Goal: Task Accomplishment & Management: Manage account settings

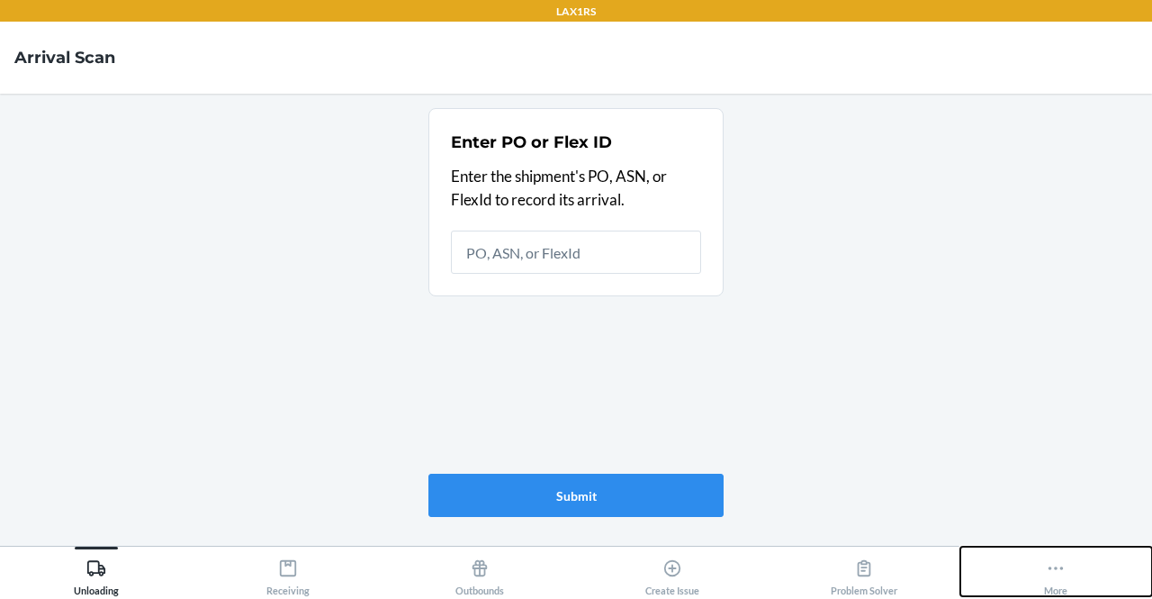
click at [1034, 572] on button "More" at bounding box center [1057, 571] width 192 height 50
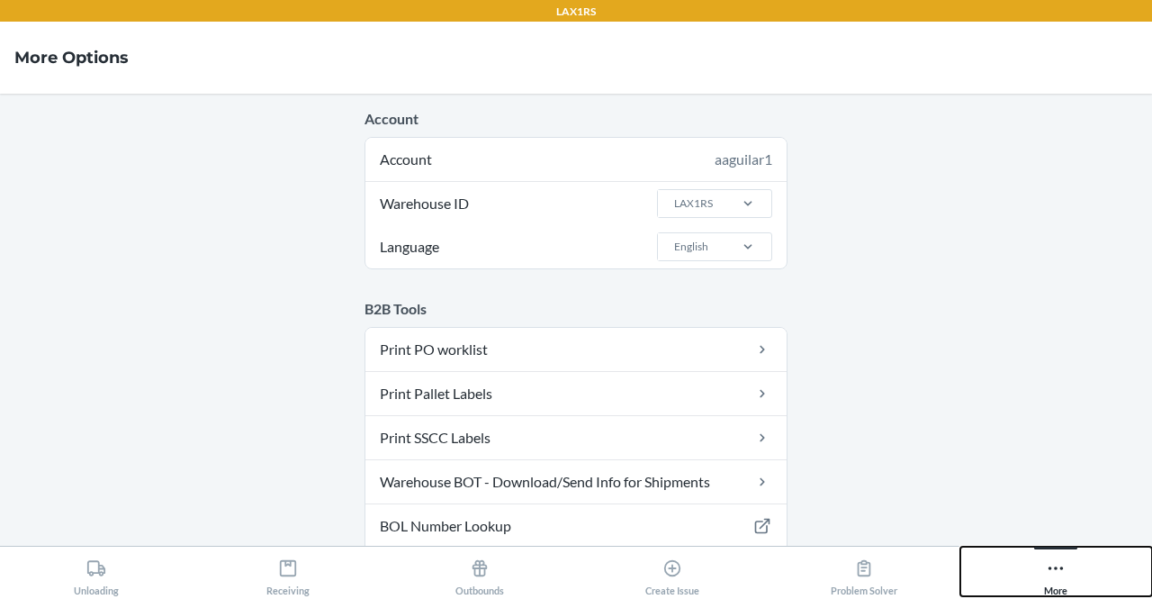
scroll to position [231, 0]
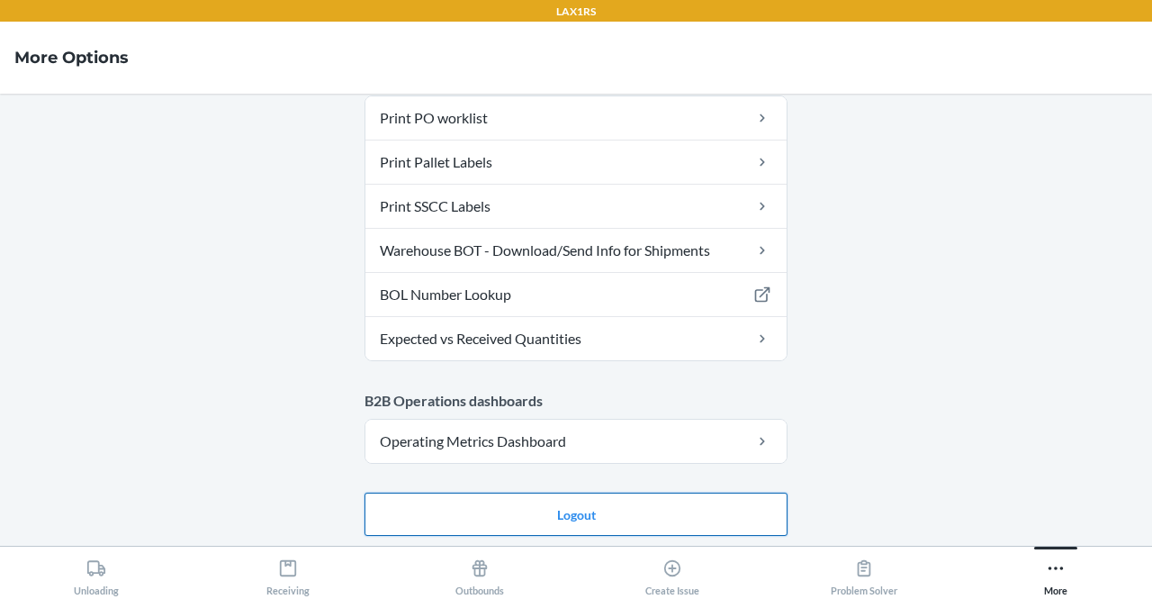
click at [561, 499] on button "Logout" at bounding box center [576, 513] width 423 height 43
